Goal: Transaction & Acquisition: Book appointment/travel/reservation

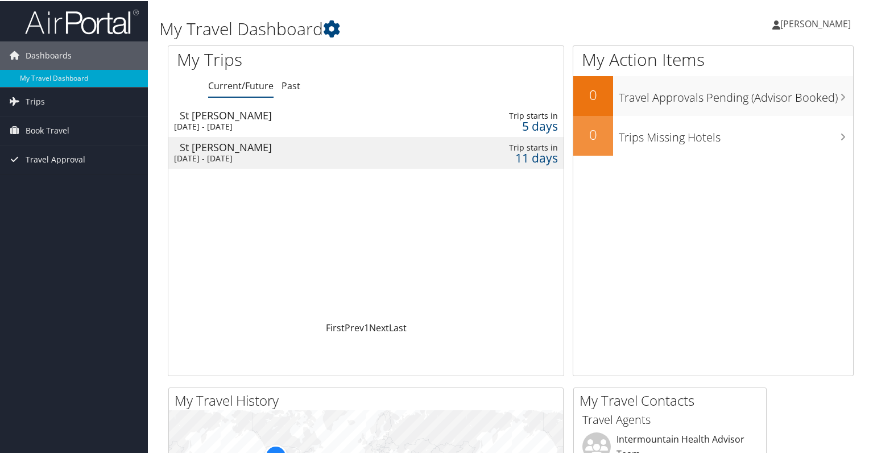
click at [190, 116] on div "St [PERSON_NAME]" at bounding box center [309, 114] width 258 height 10
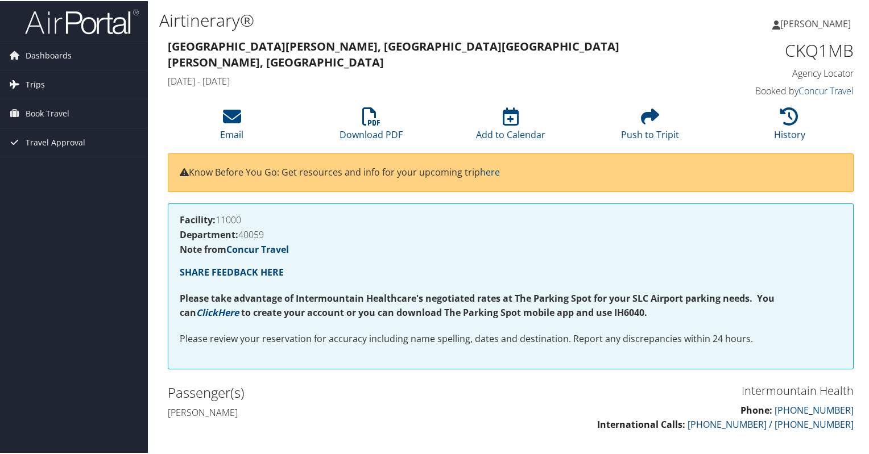
click at [62, 85] on link "Trips" at bounding box center [74, 83] width 148 height 28
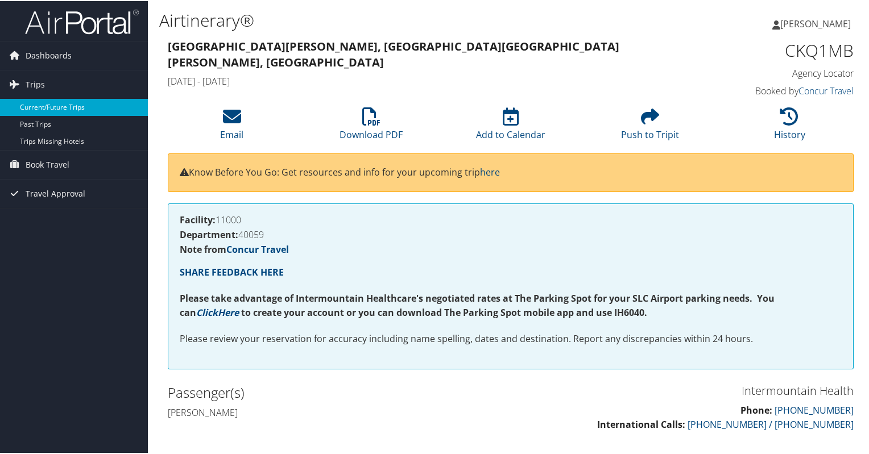
click at [61, 101] on link "Current/Future Trips" at bounding box center [74, 106] width 148 height 17
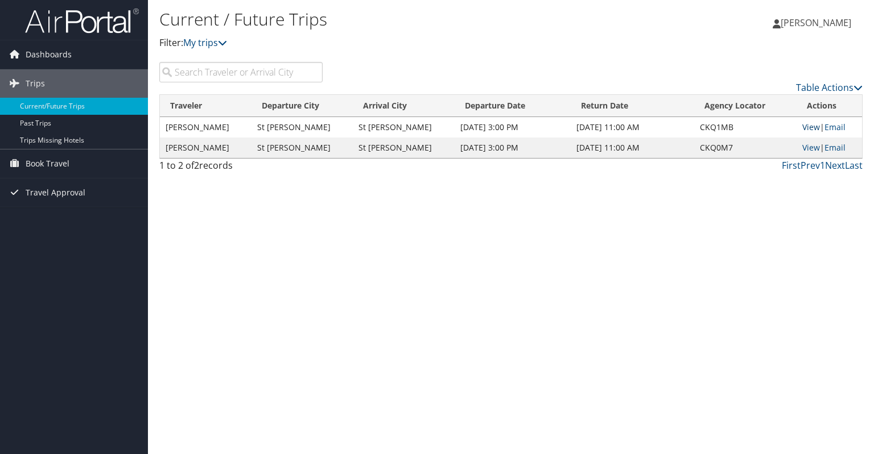
click at [807, 128] on link "View" at bounding box center [811, 127] width 18 height 11
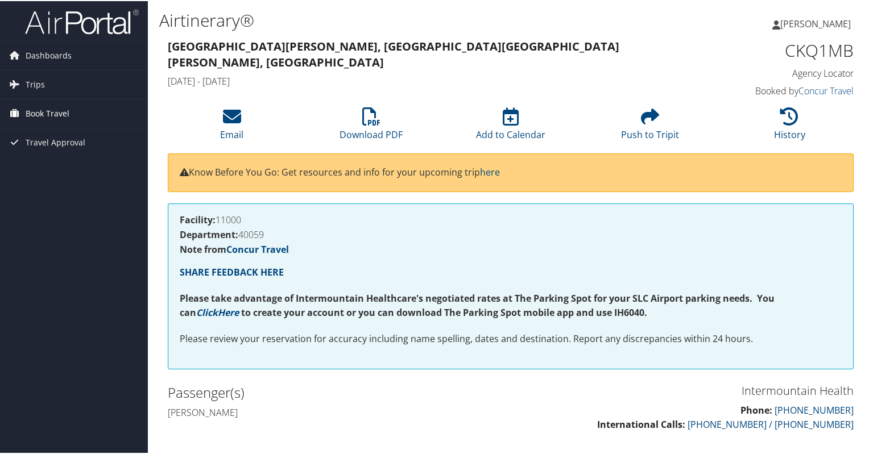
click at [43, 113] on span "Book Travel" at bounding box center [48, 112] width 44 height 28
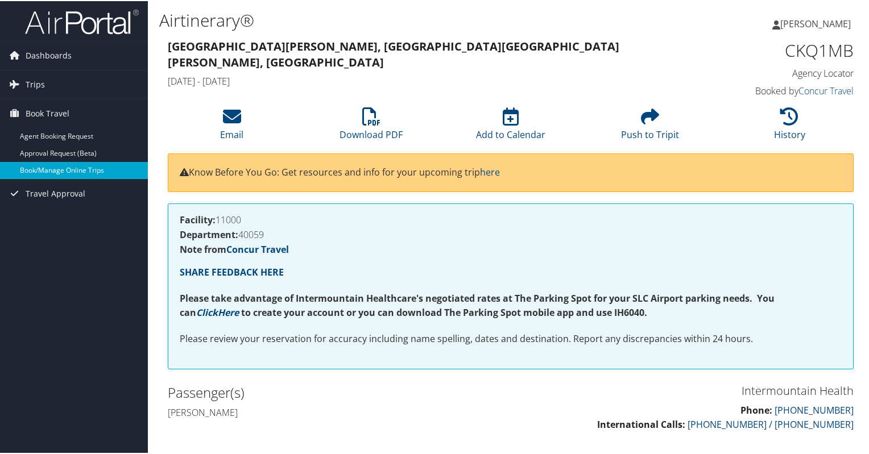
click at [47, 168] on link "Book/Manage Online Trips" at bounding box center [74, 169] width 148 height 17
click at [46, 169] on link "Book/Manage Online Trips" at bounding box center [74, 169] width 148 height 17
